Goal: Find specific page/section: Find specific page/section

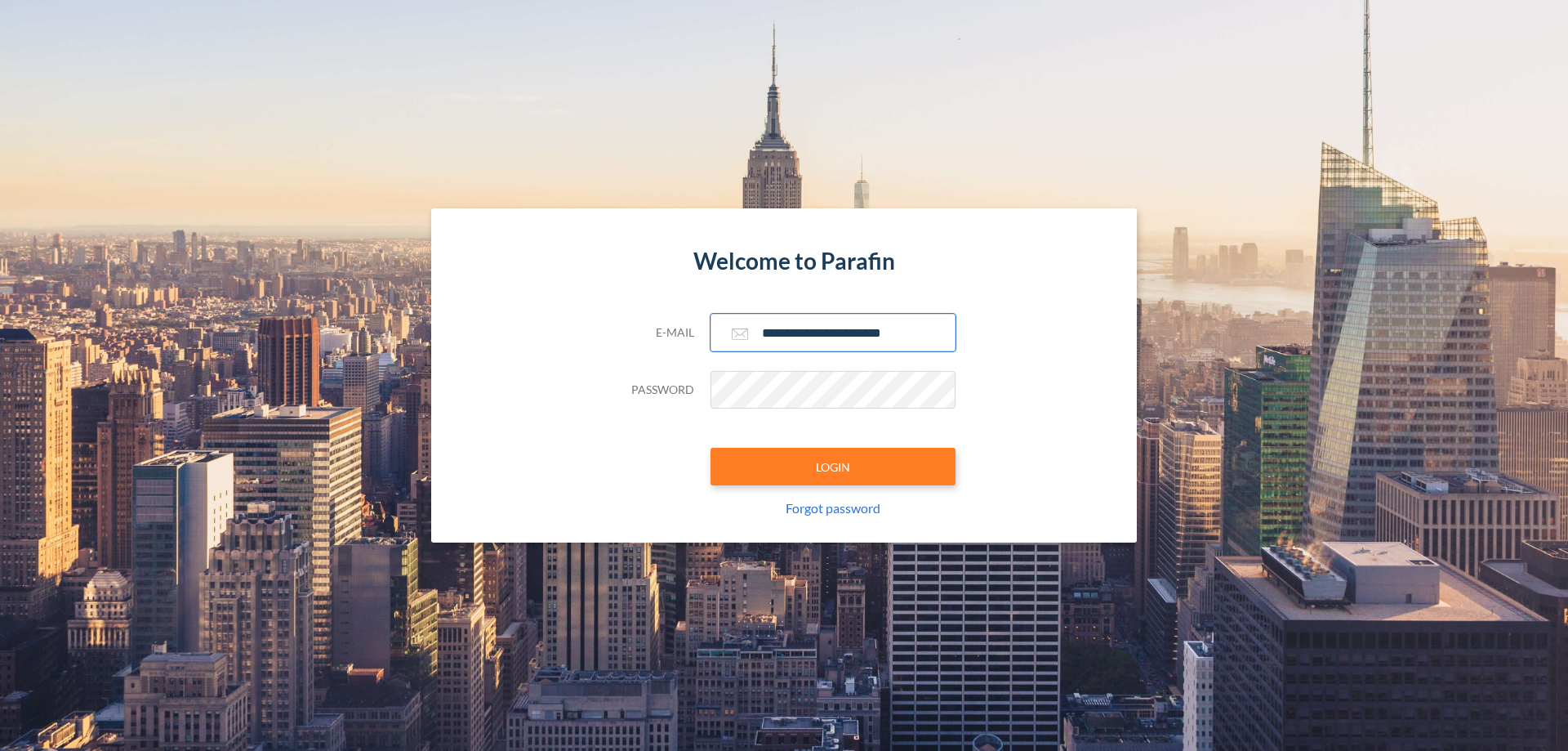
type input "**********"
click at [833, 467] on button "LOGIN" at bounding box center [833, 466] width 245 height 38
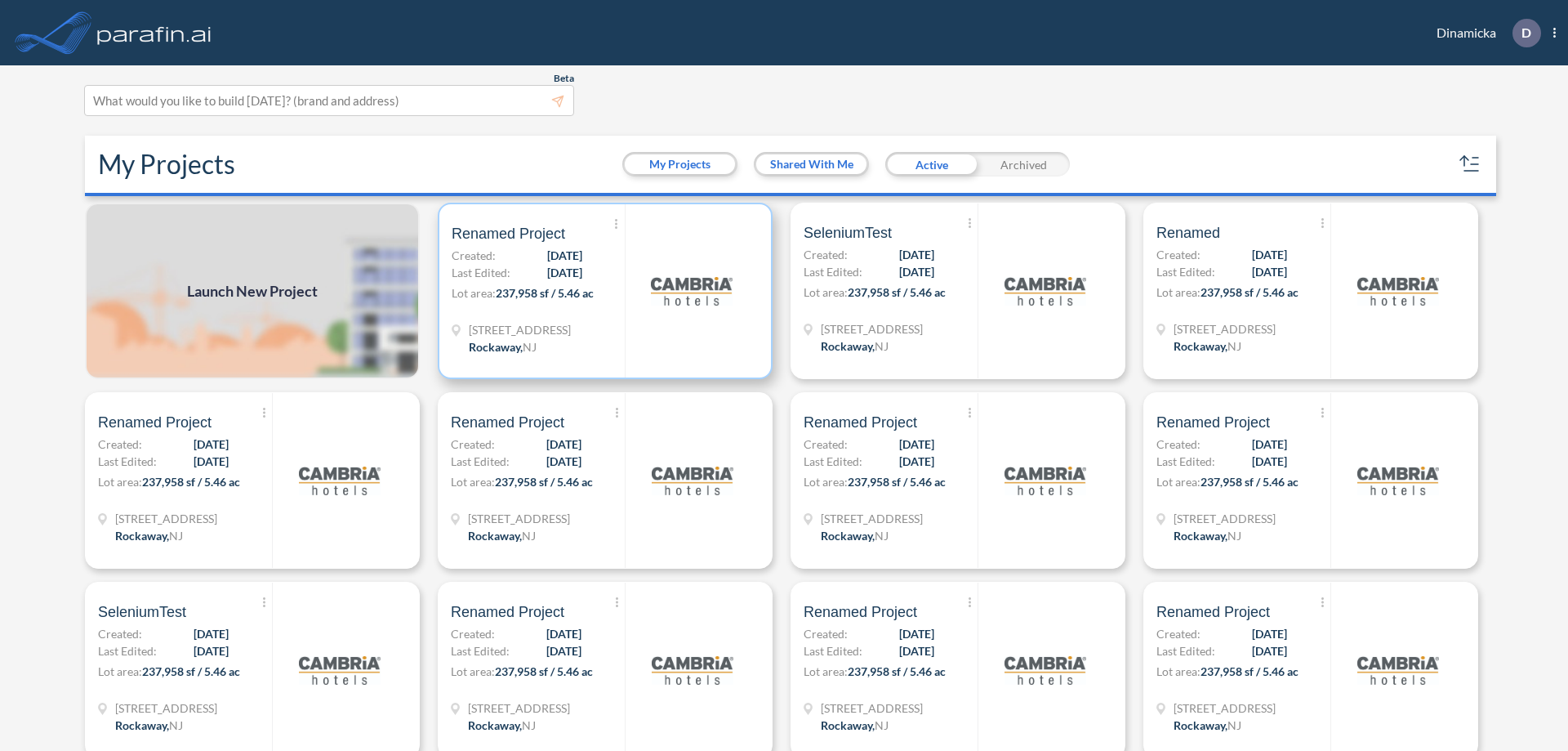
scroll to position [4, 0]
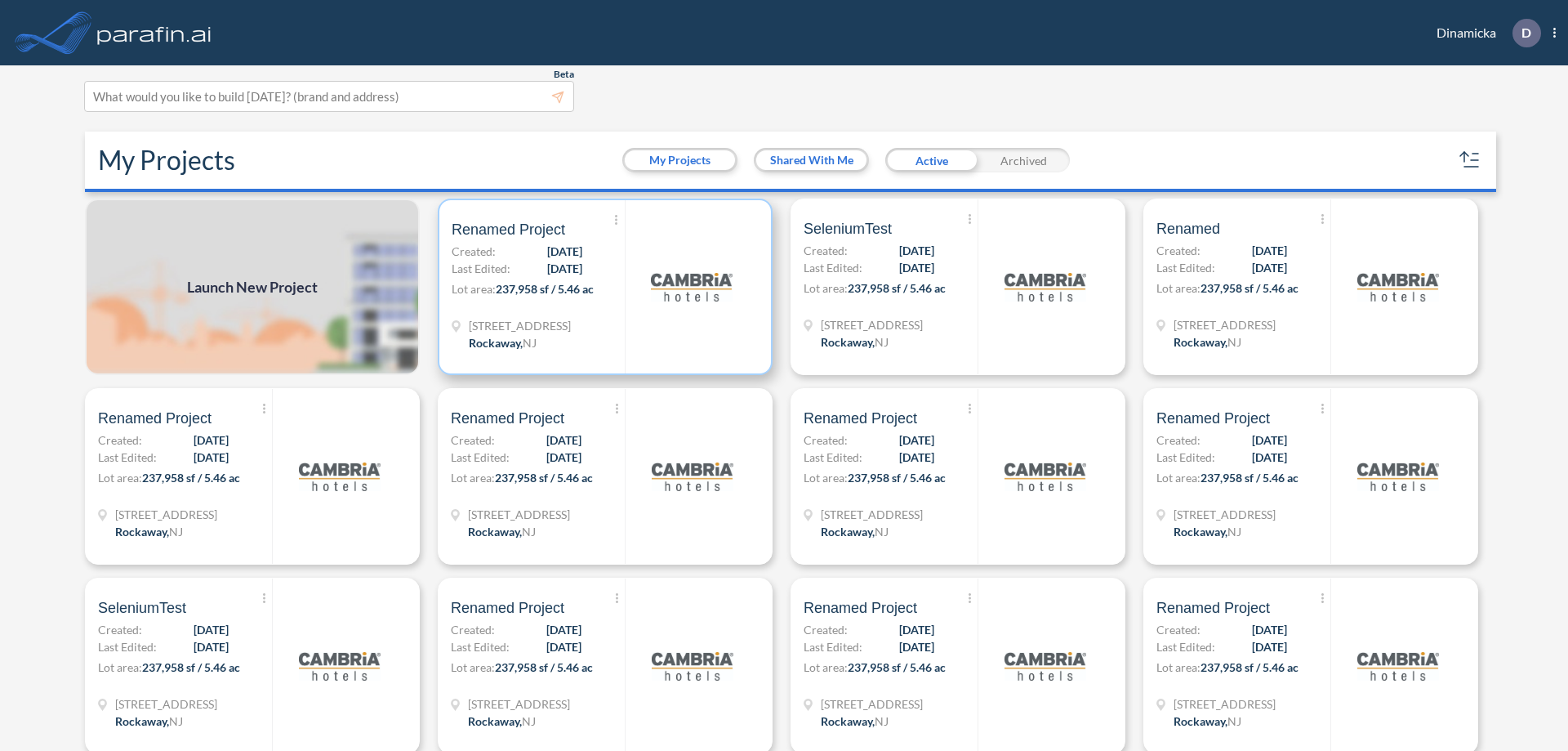
click at [602, 287] on p "Lot area: 237,958 sf / 5.46 ac" at bounding box center [538, 291] width 173 height 24
